Goal: Task Accomplishment & Management: Use online tool/utility

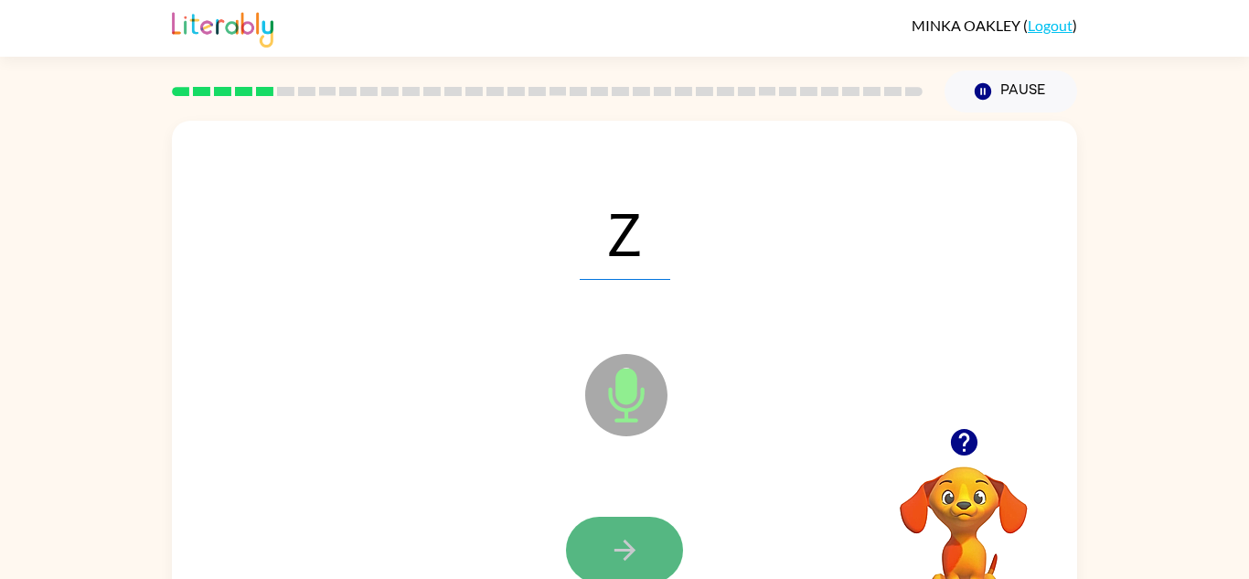
click at [654, 536] on button "button" at bounding box center [624, 550] width 117 height 67
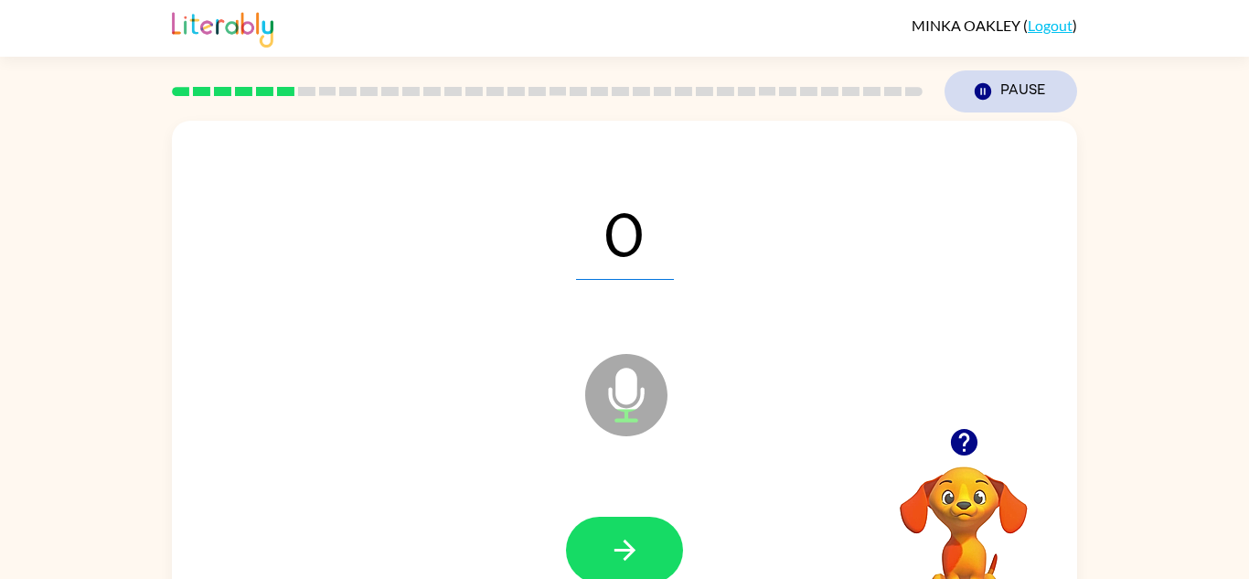
click at [991, 89] on icon "Pause" at bounding box center [983, 91] width 20 height 20
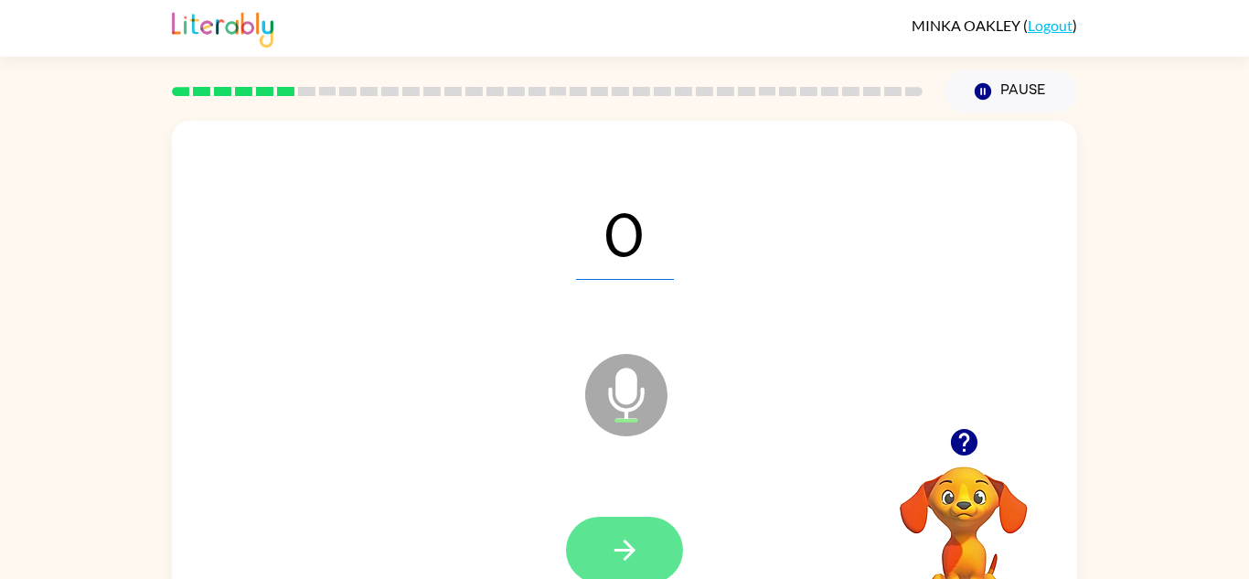
click at [634, 535] on icon "button" at bounding box center [625, 550] width 32 height 32
click at [633, 558] on icon "button" at bounding box center [625, 550] width 32 height 32
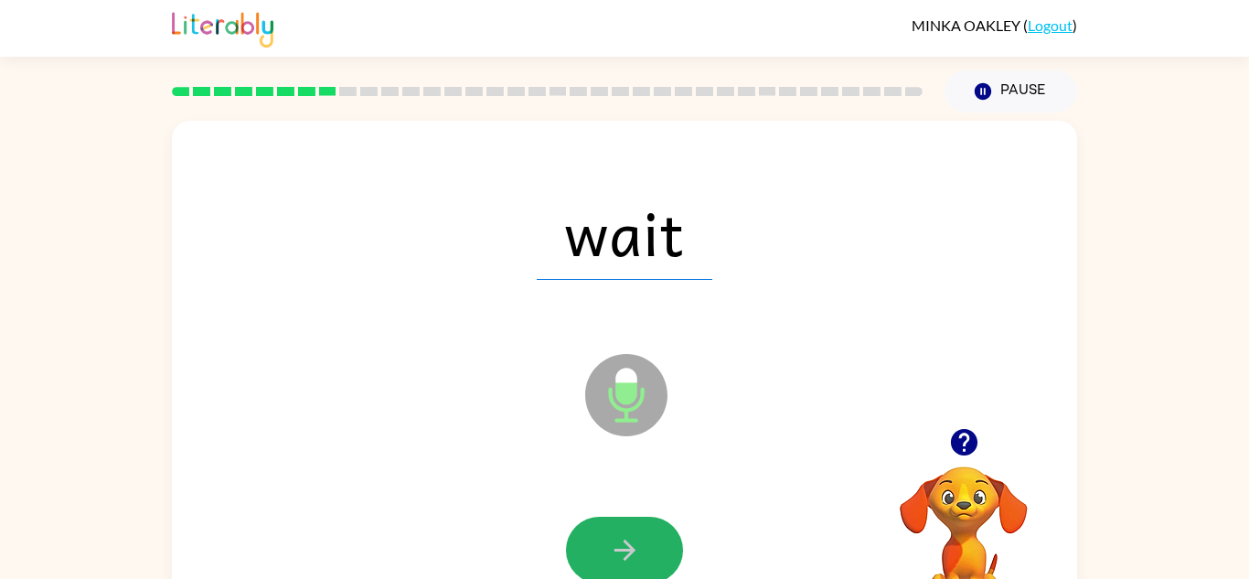
click at [633, 558] on icon "button" at bounding box center [625, 550] width 32 height 32
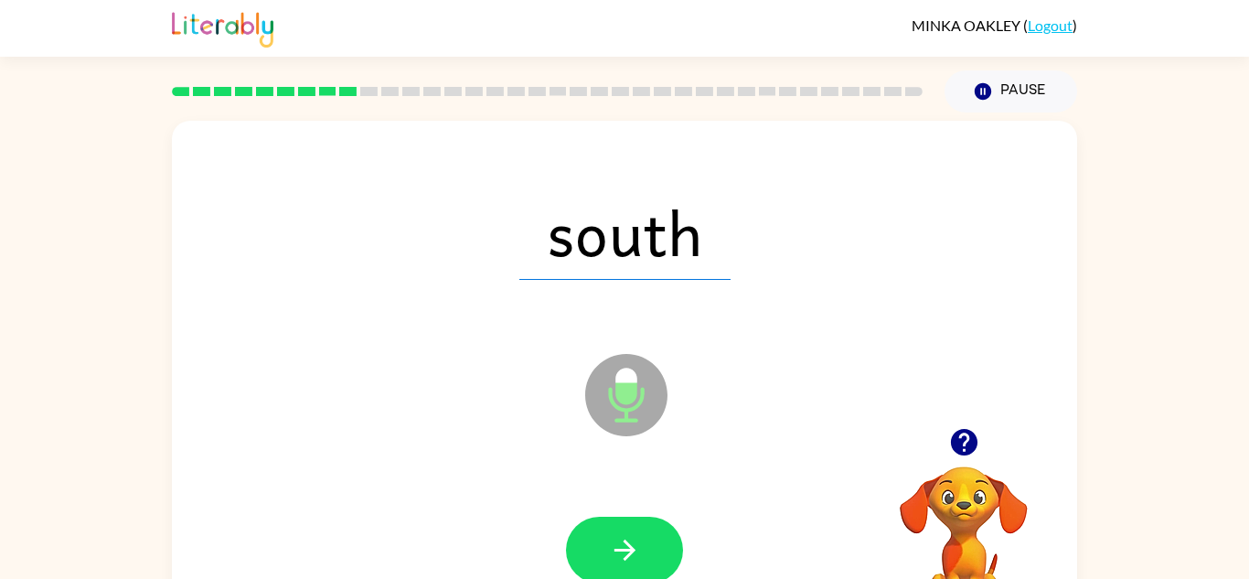
click at [633, 558] on icon "button" at bounding box center [625, 550] width 32 height 32
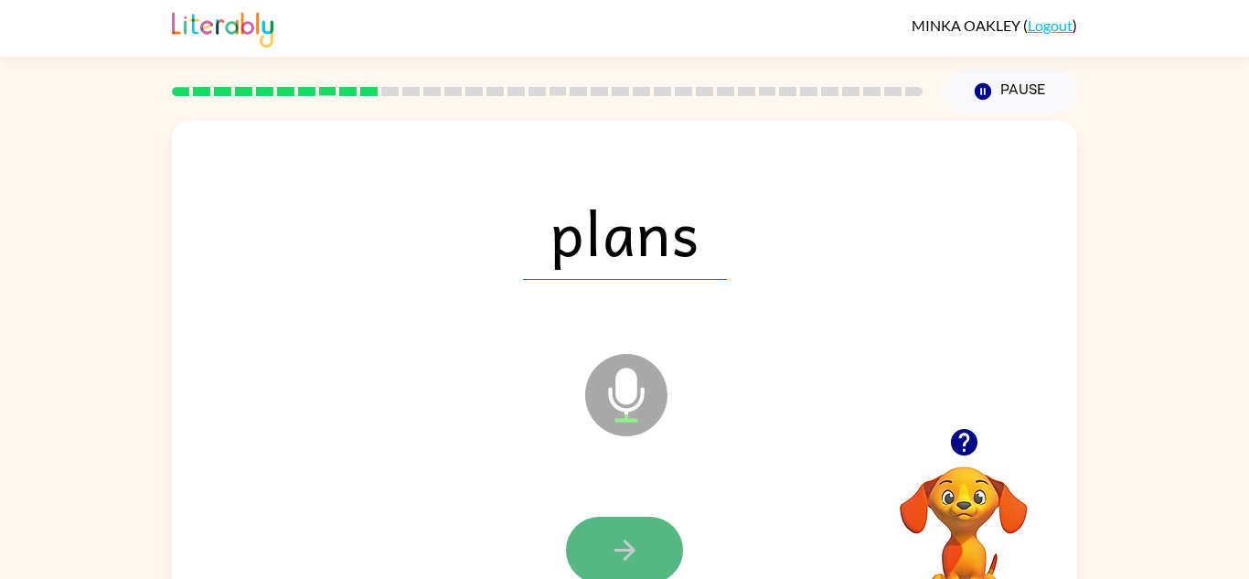
click at [634, 559] on icon "button" at bounding box center [625, 550] width 32 height 32
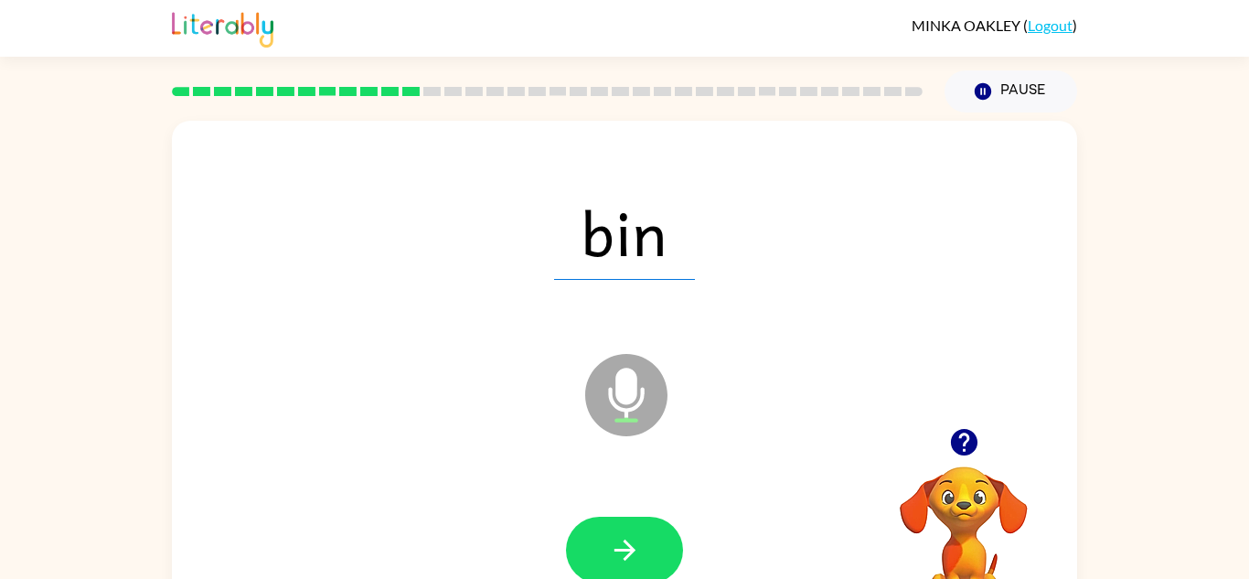
click at [635, 560] on icon "button" at bounding box center [625, 550] width 32 height 32
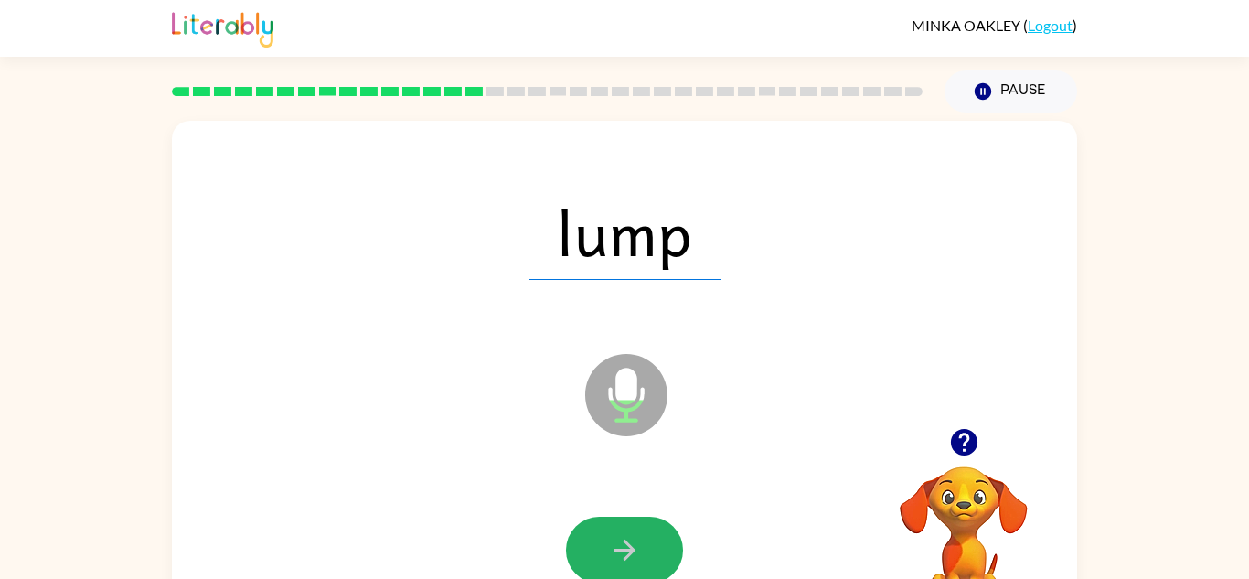
click at [635, 560] on icon "button" at bounding box center [625, 550] width 32 height 32
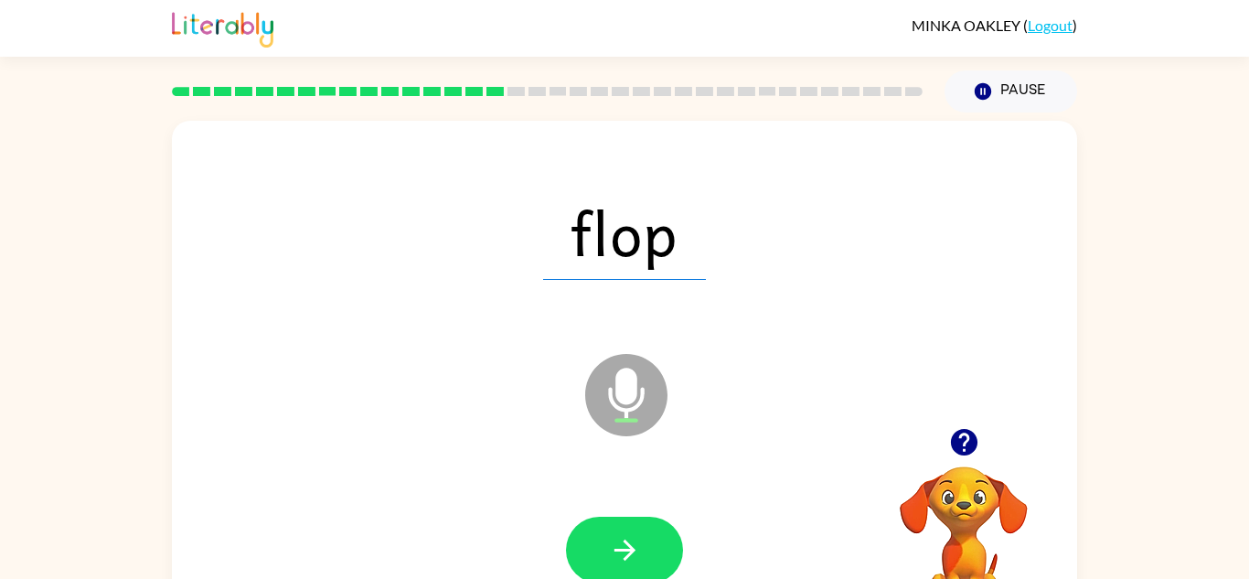
click at [635, 560] on icon "button" at bounding box center [625, 550] width 32 height 32
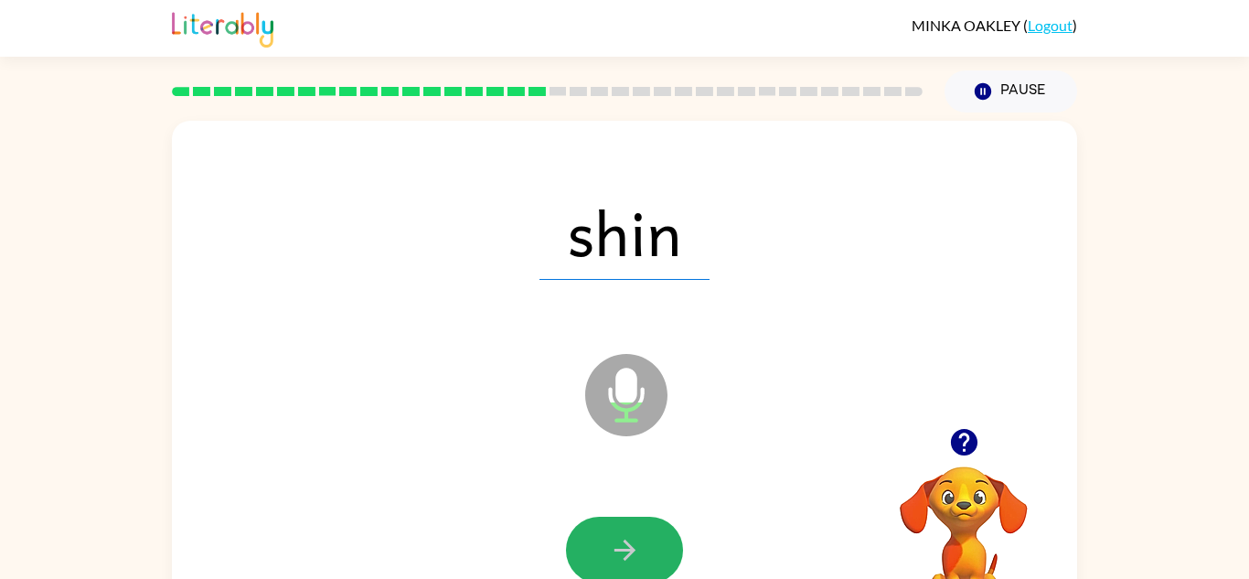
click at [635, 560] on icon "button" at bounding box center [625, 550] width 32 height 32
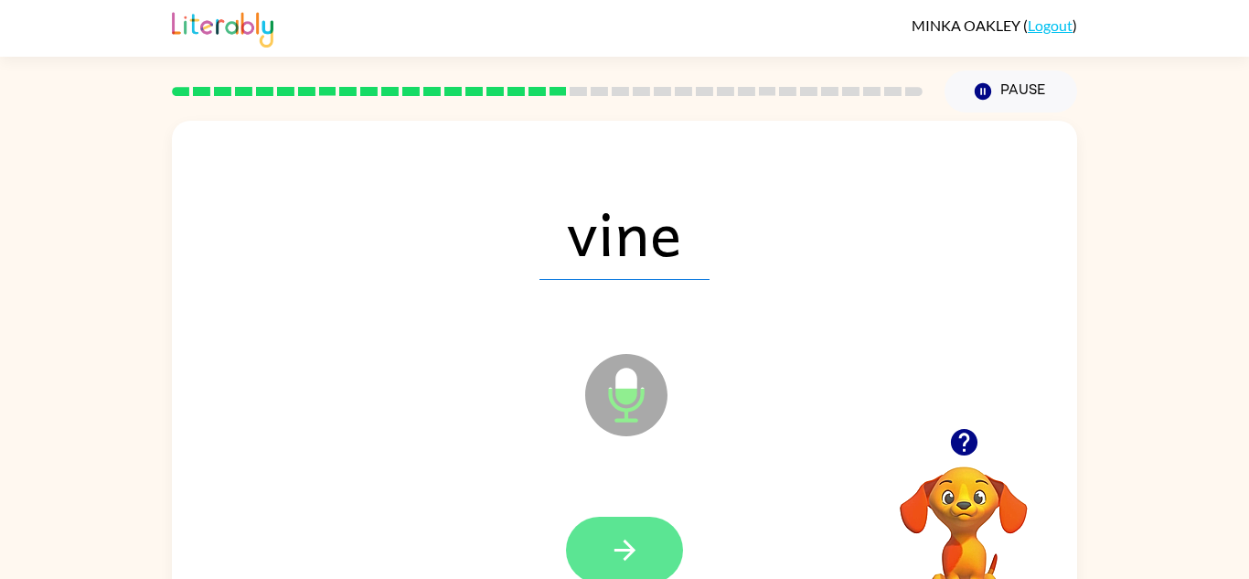
click at [634, 551] on icon "button" at bounding box center [625, 550] width 32 height 32
click at [649, 548] on button "button" at bounding box center [624, 550] width 117 height 67
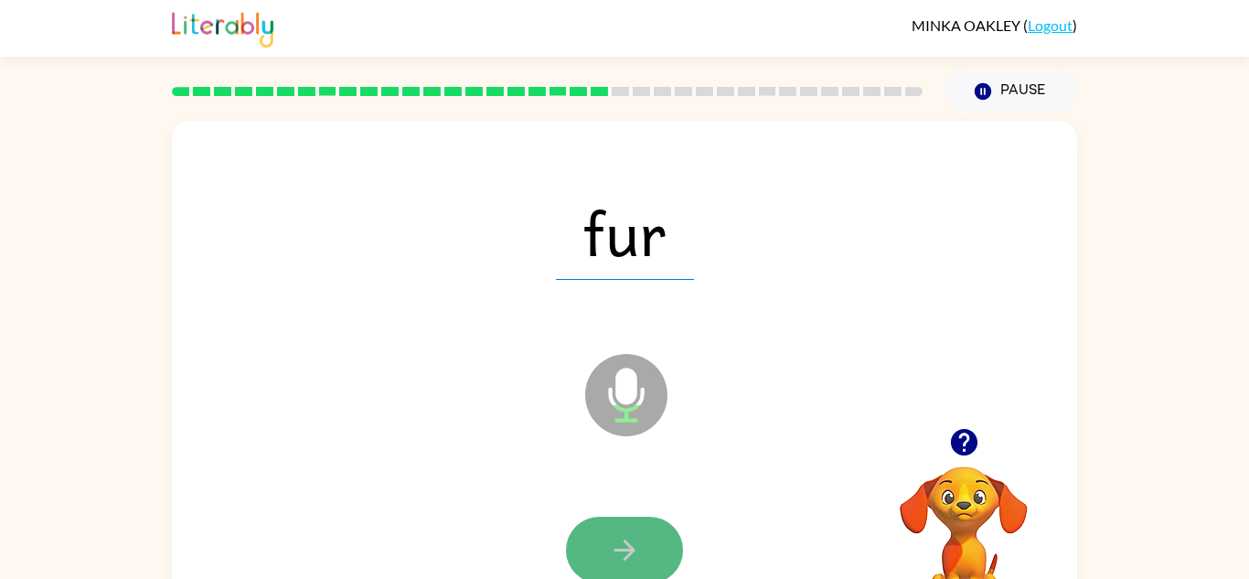
click at [624, 550] on icon "button" at bounding box center [623, 549] width 21 height 21
click at [603, 565] on button "button" at bounding box center [624, 550] width 117 height 67
click at [606, 565] on button "button" at bounding box center [624, 550] width 117 height 67
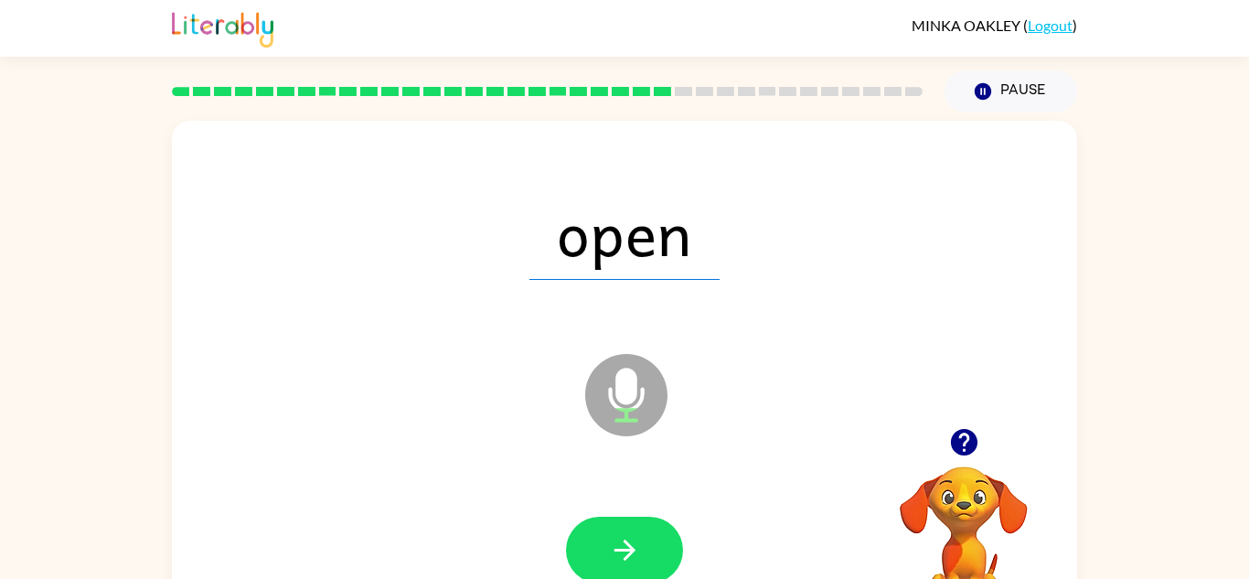
click at [601, 563] on button "button" at bounding box center [624, 550] width 117 height 67
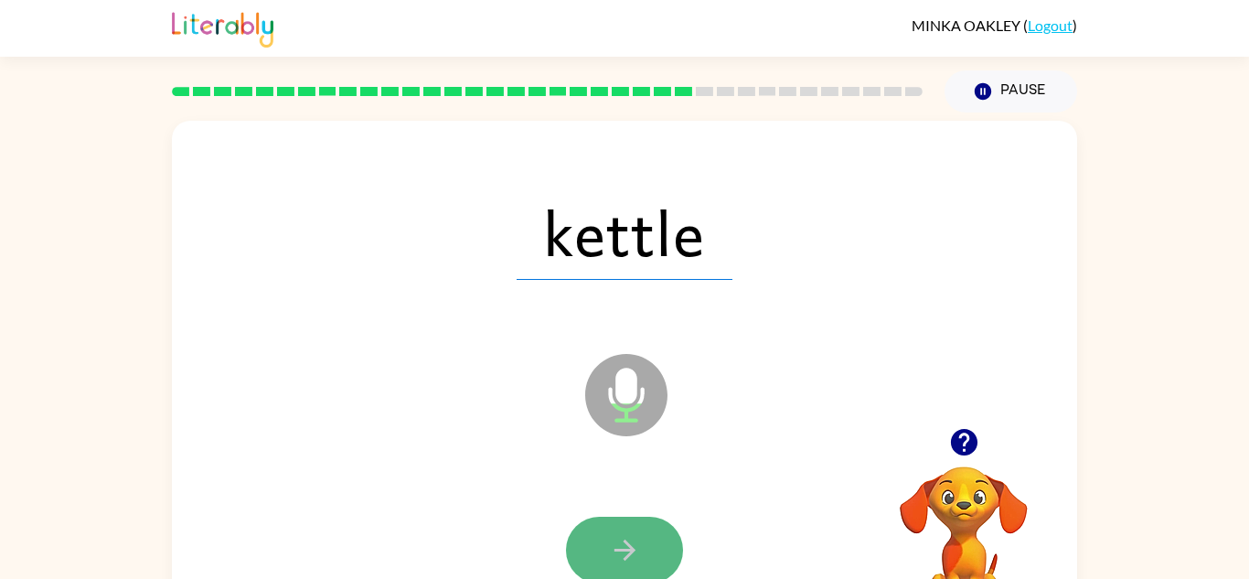
click at [620, 571] on button "button" at bounding box center [624, 550] width 117 height 67
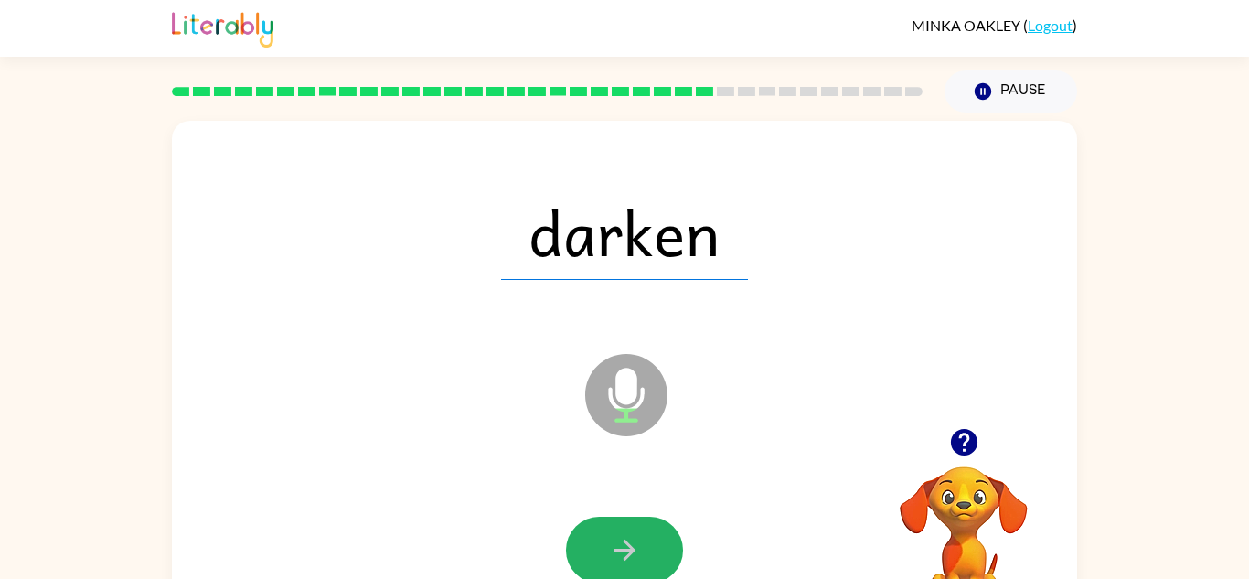
click at [621, 569] on button "button" at bounding box center [624, 550] width 117 height 67
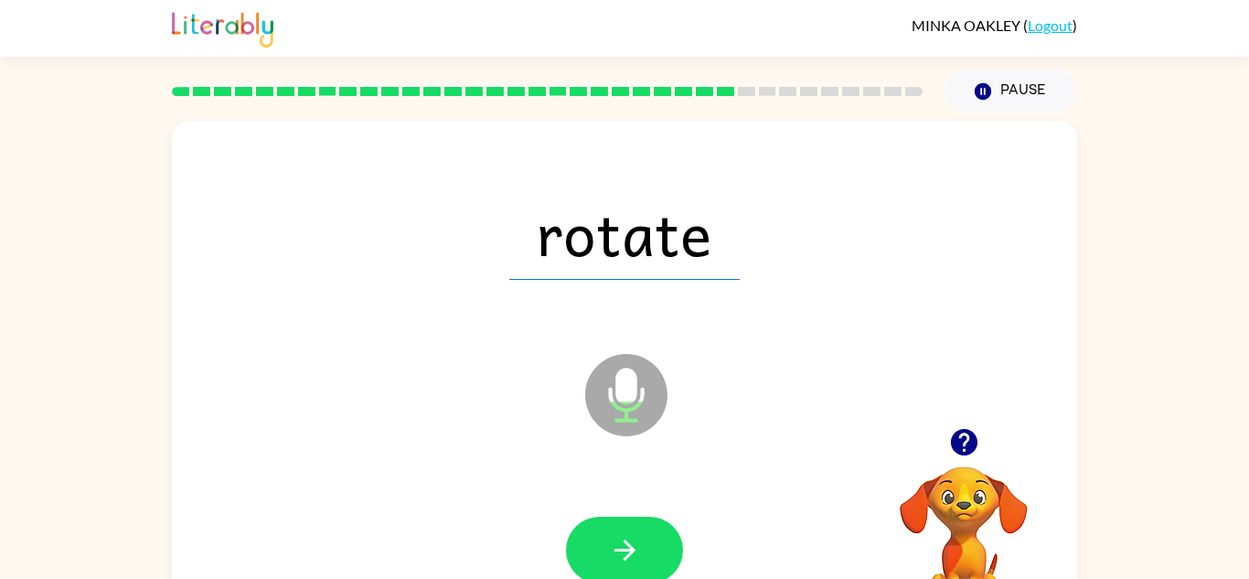
click at [621, 569] on button "button" at bounding box center [624, 550] width 117 height 67
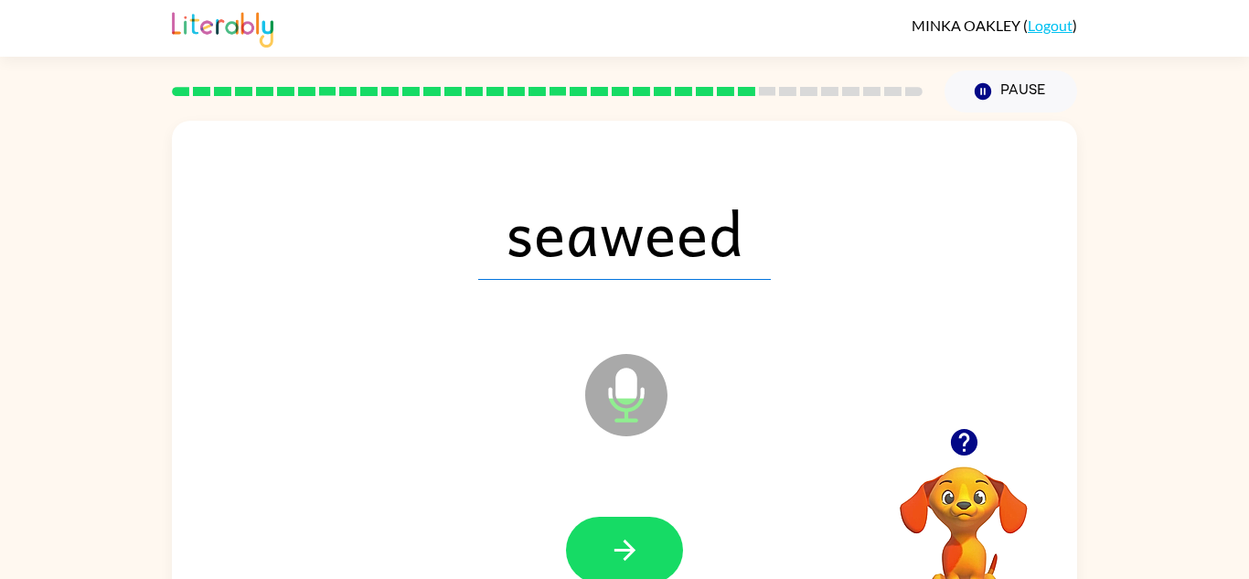
click at [621, 569] on button "button" at bounding box center [624, 550] width 117 height 67
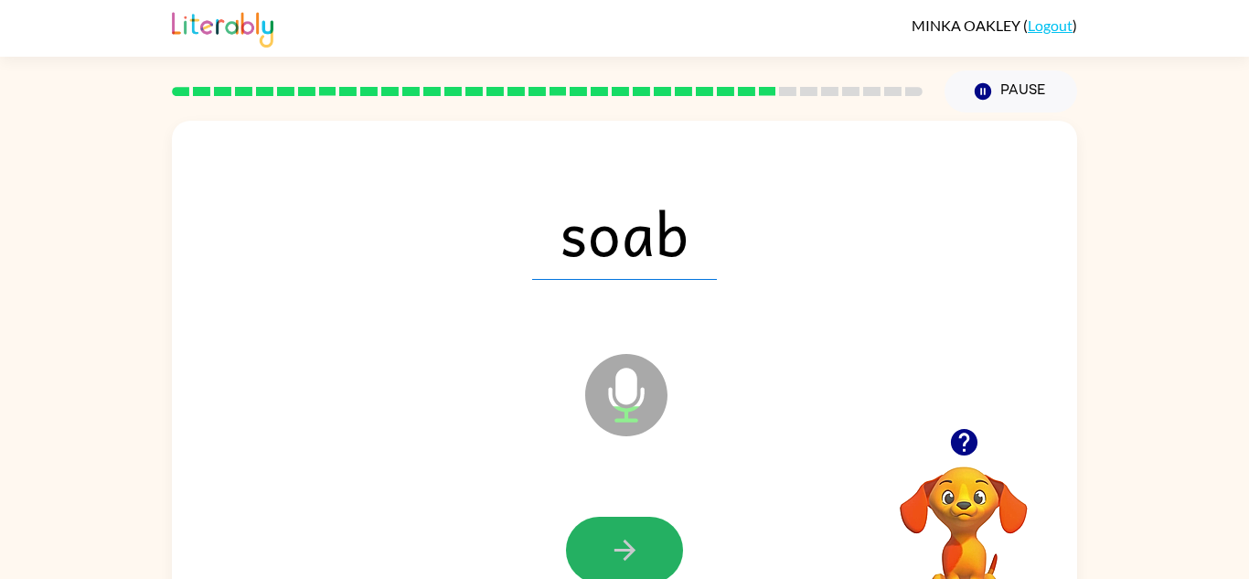
click at [621, 569] on button "button" at bounding box center [624, 550] width 117 height 67
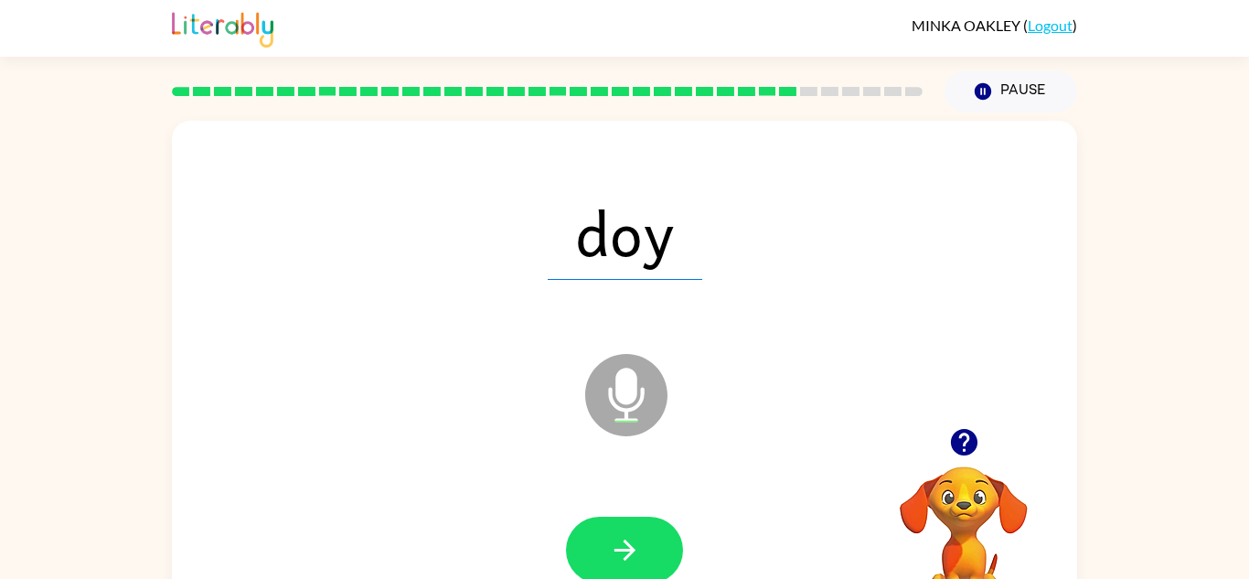
click at [621, 569] on button "button" at bounding box center [624, 550] width 117 height 67
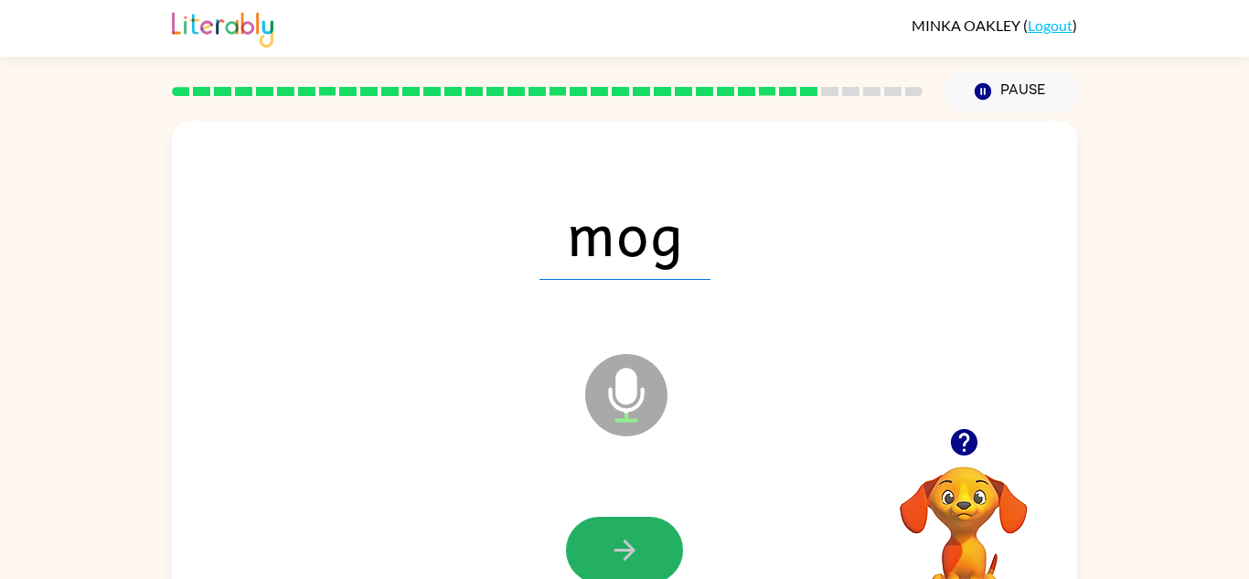
click at [621, 569] on button "button" at bounding box center [624, 550] width 117 height 67
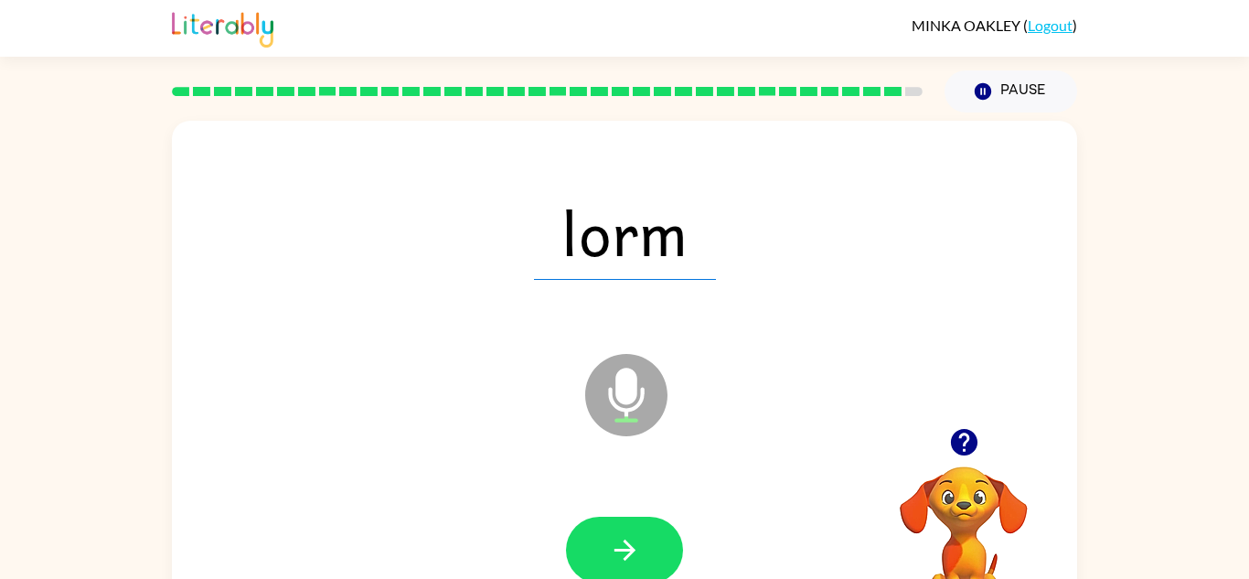
click at [621, 569] on button "button" at bounding box center [624, 550] width 117 height 67
